Goal: Task Accomplishment & Management: Use online tool/utility

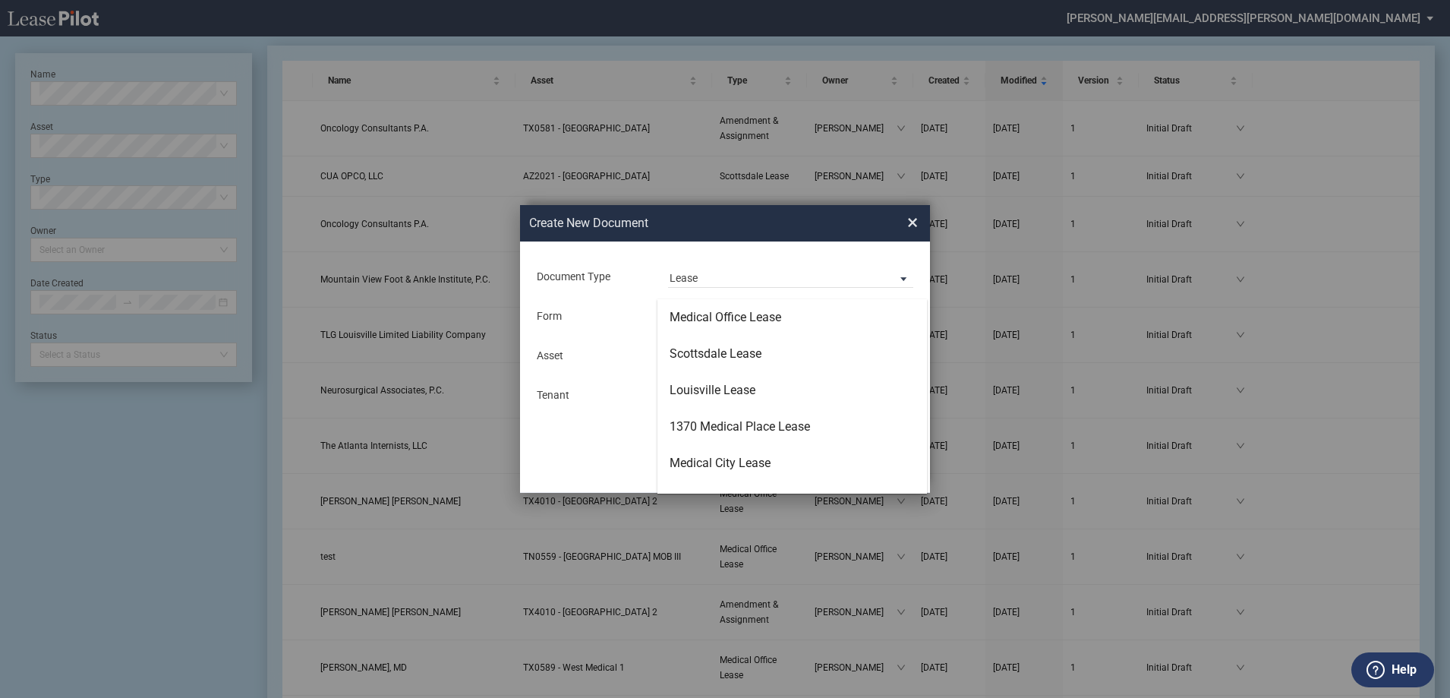
click at [909, 218] on md-backdrop at bounding box center [725, 367] width 1450 height 734
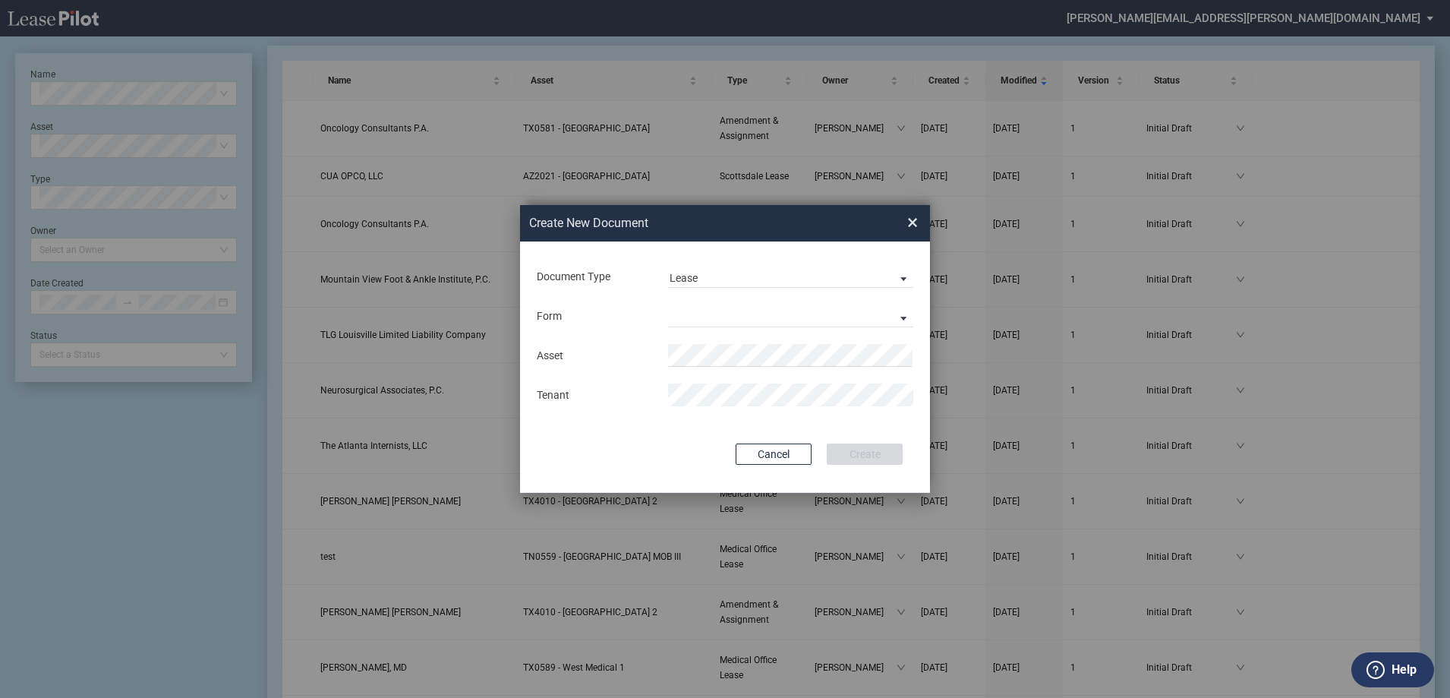
click at [911, 223] on span "×" at bounding box center [912, 222] width 11 height 24
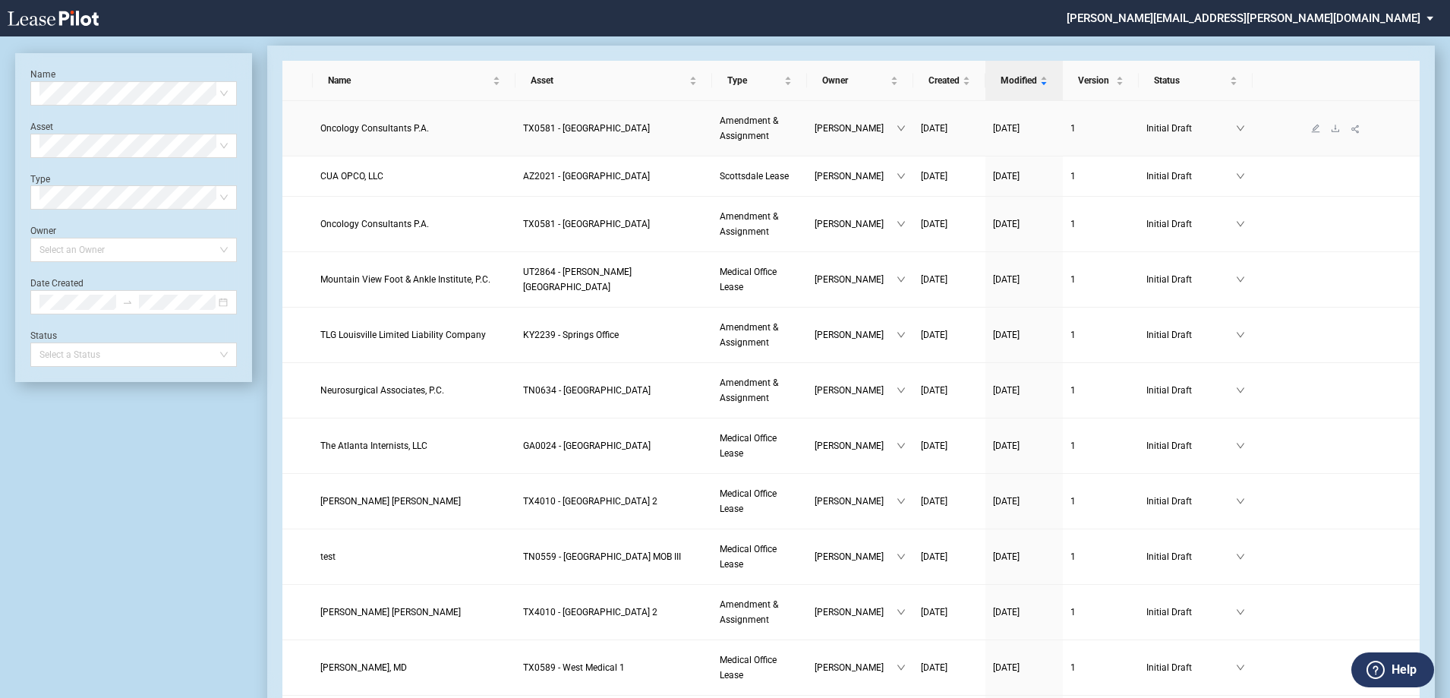
click at [390, 136] on td "Oncology Consultants P.A." at bounding box center [414, 128] width 203 height 55
click at [370, 132] on span "Oncology Consultants P.A." at bounding box center [374, 128] width 109 height 11
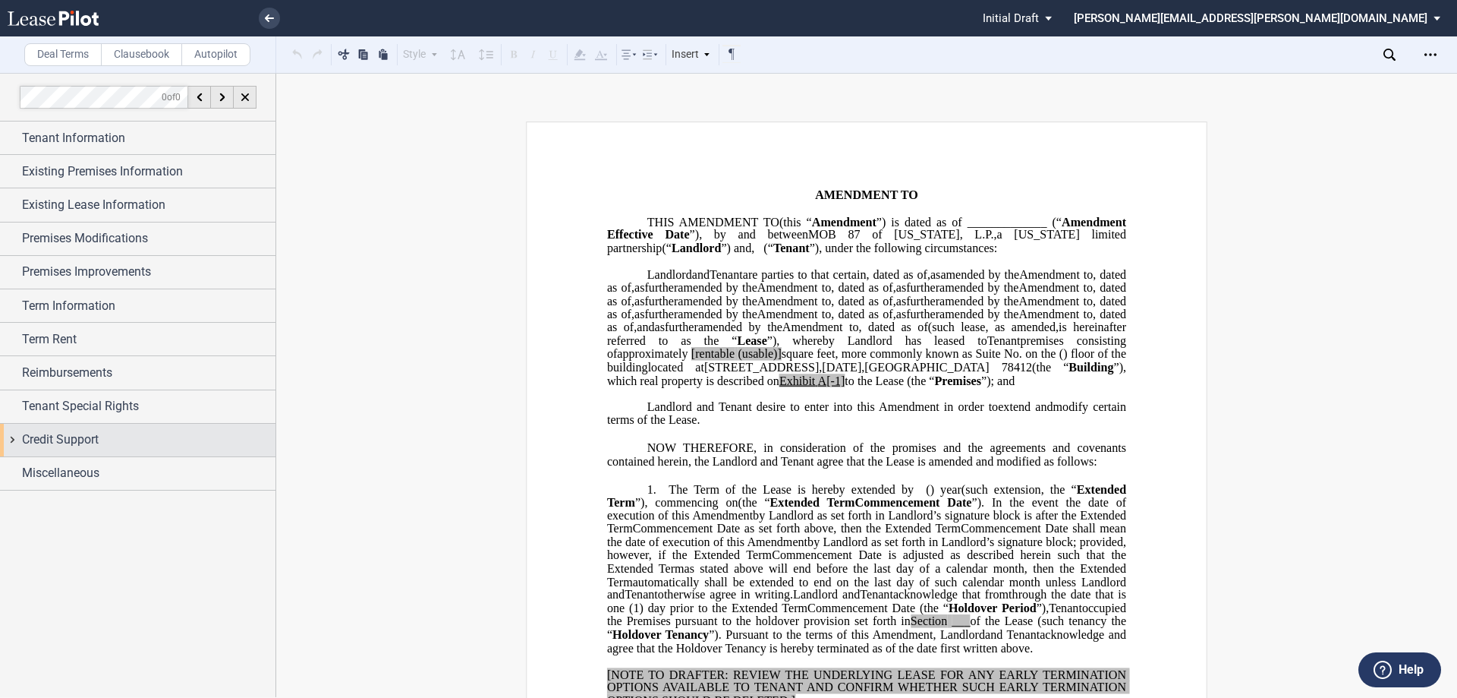
click at [55, 442] on span "Credit Support" at bounding box center [60, 439] width 77 height 18
